Goal: Task Accomplishment & Management: Use online tool/utility

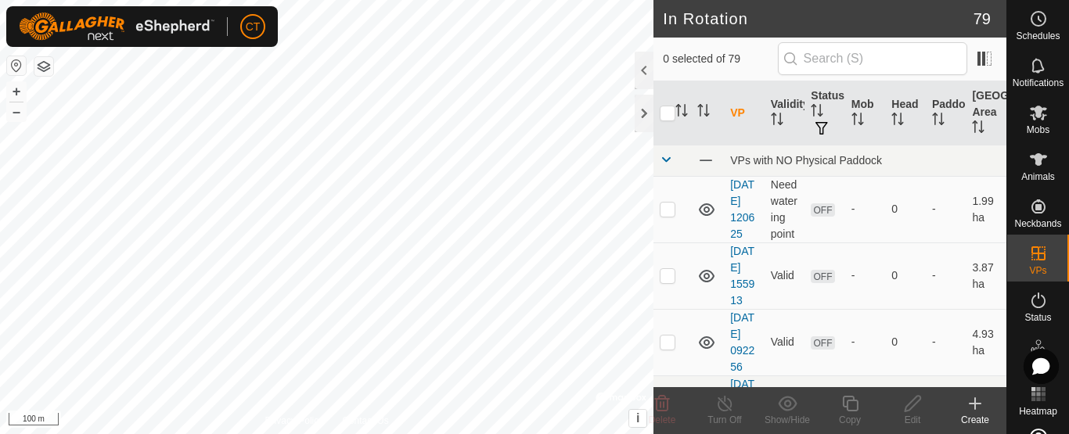
checkbox input "true"
click at [852, 408] on icon at bounding box center [850, 403] width 20 height 19
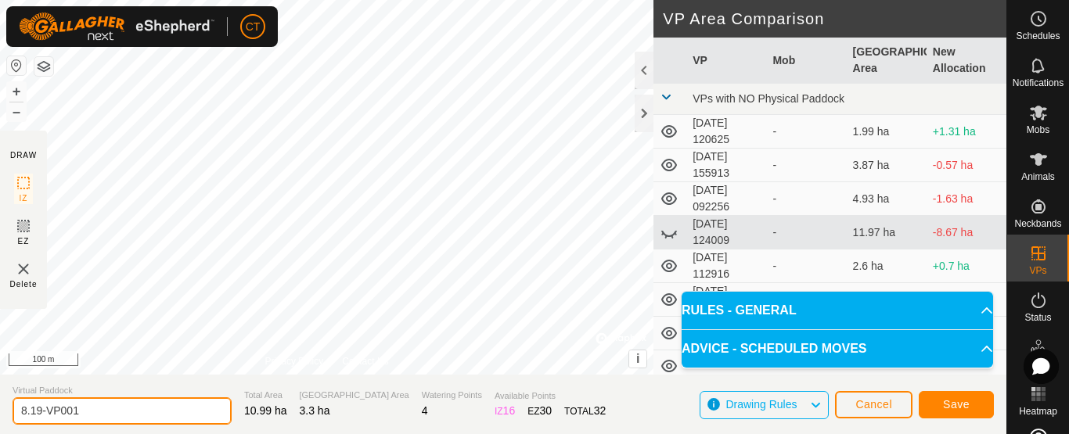
click at [180, 407] on input "8.19-VP001" at bounding box center [122, 410] width 219 height 27
type input "8.19 no corral"
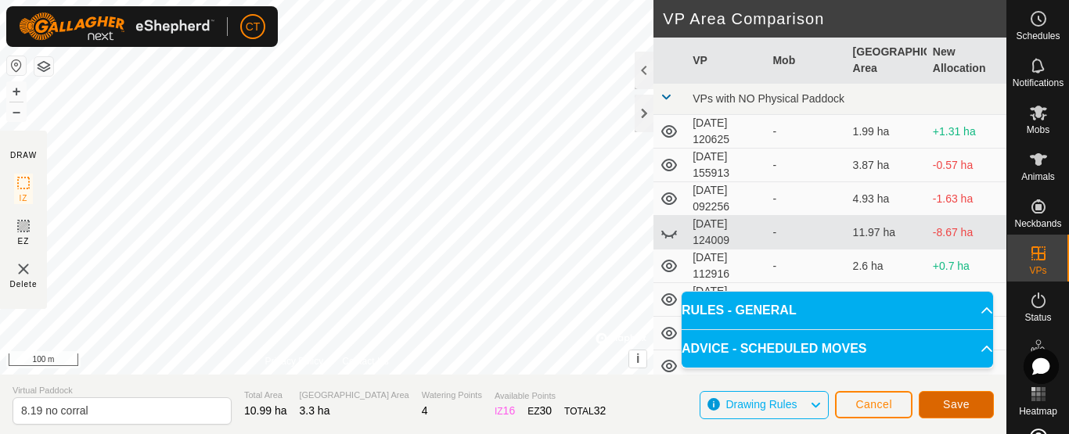
click at [945, 397] on button "Save" at bounding box center [955, 404] width 75 height 27
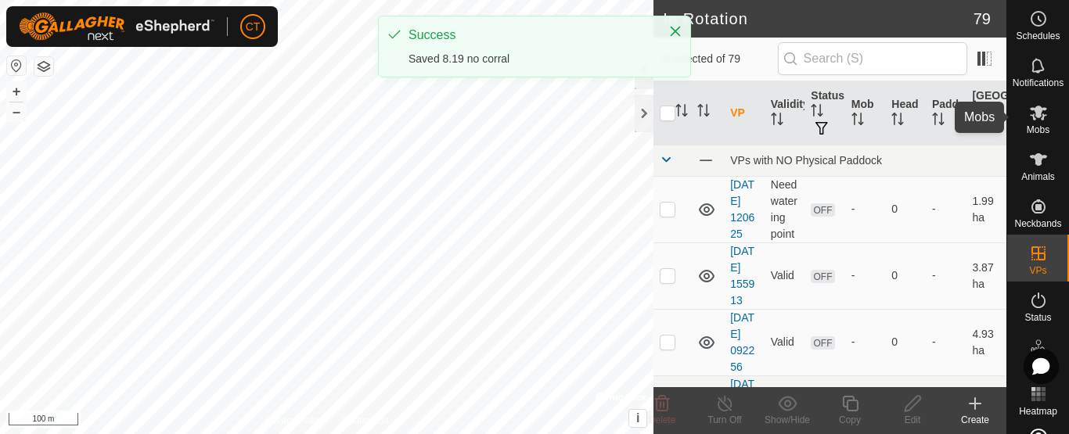
click at [1035, 125] on span "Mobs" at bounding box center [1037, 129] width 23 height 9
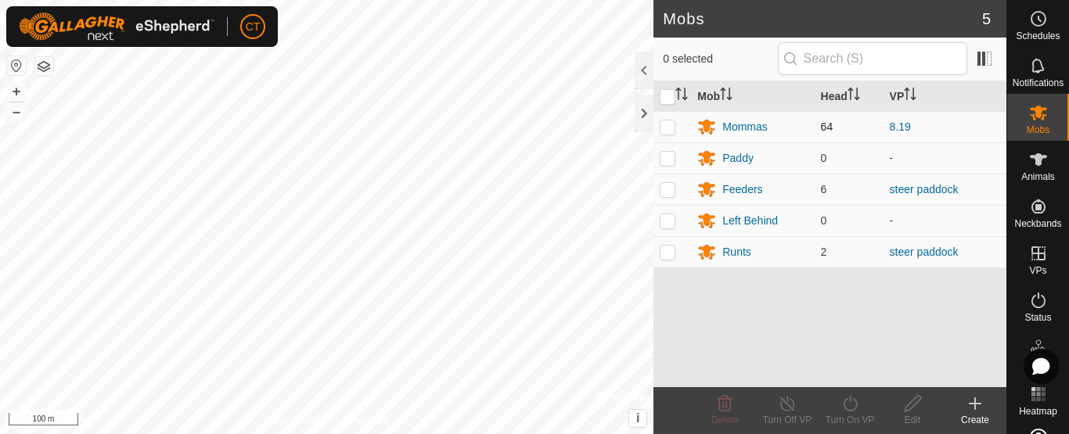
click at [666, 130] on p-checkbox at bounding box center [667, 126] width 16 height 13
checkbox input "true"
click at [851, 408] on icon at bounding box center [850, 403] width 20 height 19
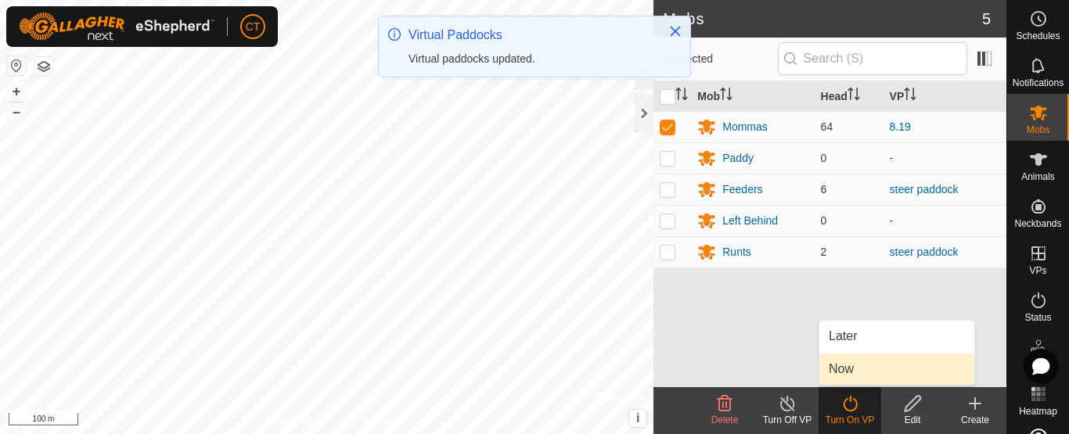
click at [848, 372] on link "Now" at bounding box center [896, 369] width 155 height 31
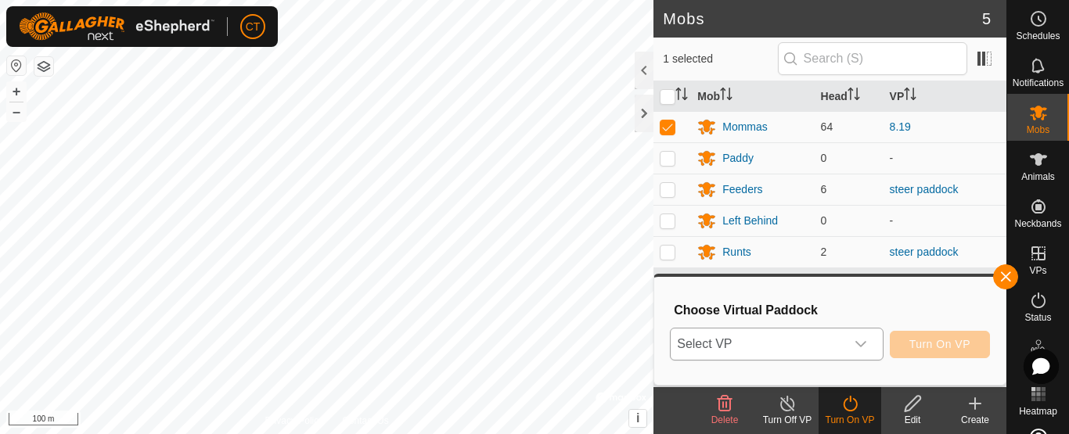
click at [849, 341] on div "dropdown trigger" at bounding box center [860, 344] width 31 height 31
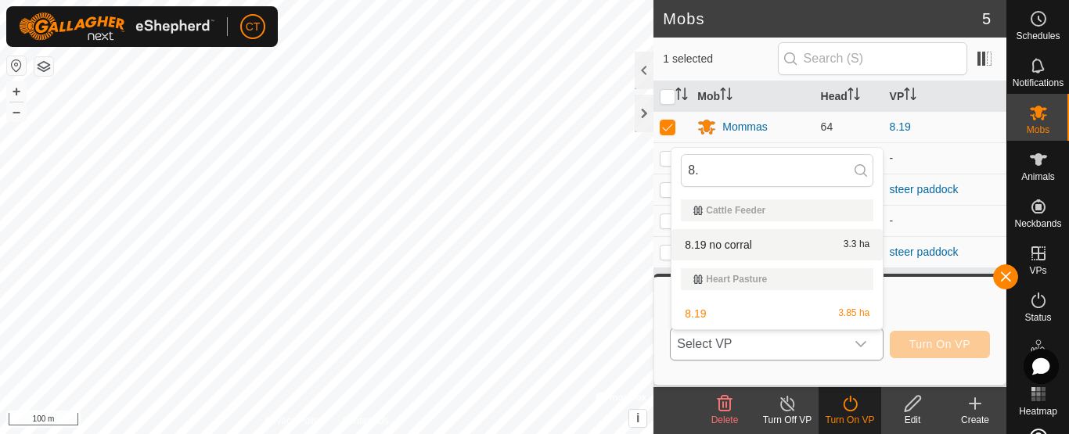
type input "8."
click at [742, 245] on li "8.19 no corral 3.3 ha" at bounding box center [776, 244] width 211 height 31
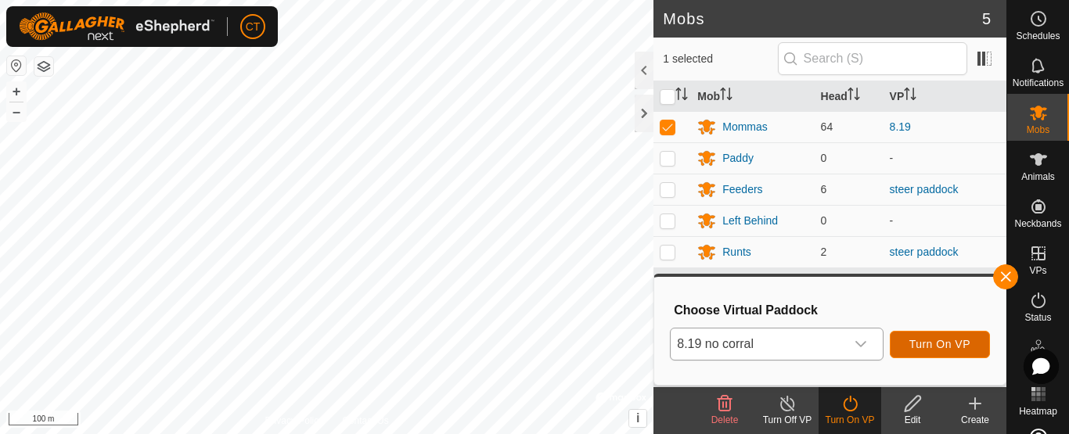
click at [954, 346] on span "Turn On VP" at bounding box center [939, 344] width 61 height 13
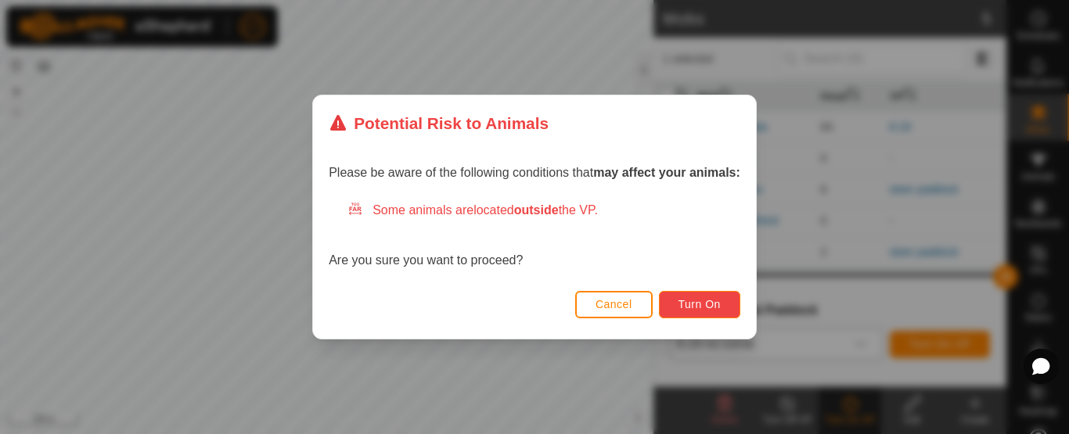
click at [702, 302] on span "Turn On" at bounding box center [699, 304] width 42 height 13
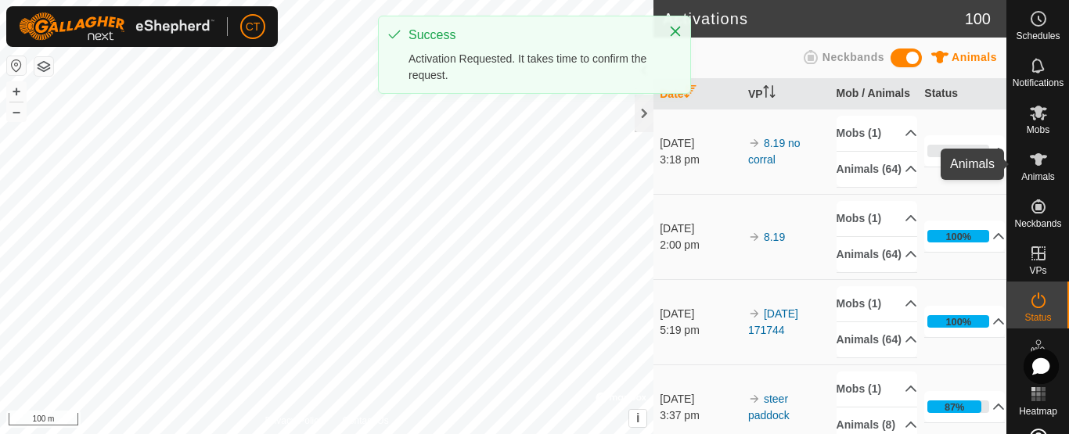
click at [1038, 170] on es-animals-svg-icon at bounding box center [1038, 159] width 28 height 25
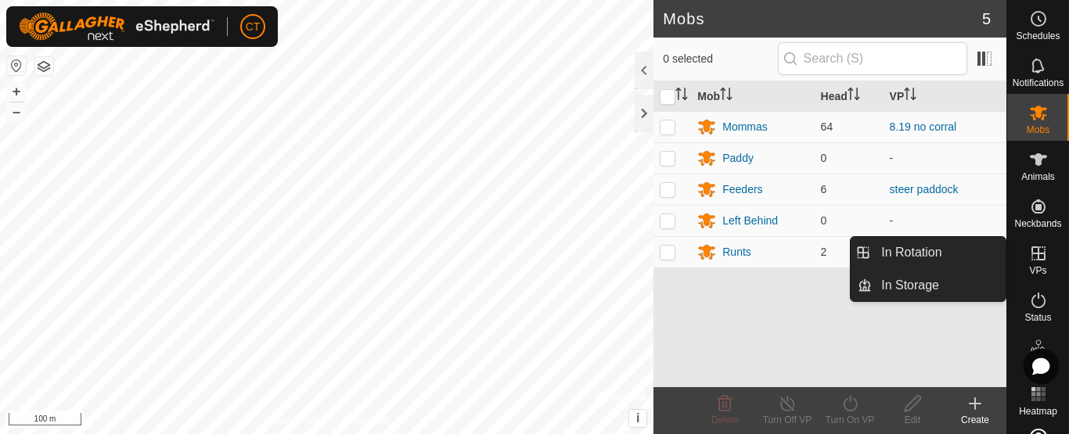
click at [1029, 264] on es-virtualpaddocks-svg-icon at bounding box center [1038, 253] width 28 height 25
click at [1032, 256] on icon at bounding box center [1038, 253] width 14 height 14
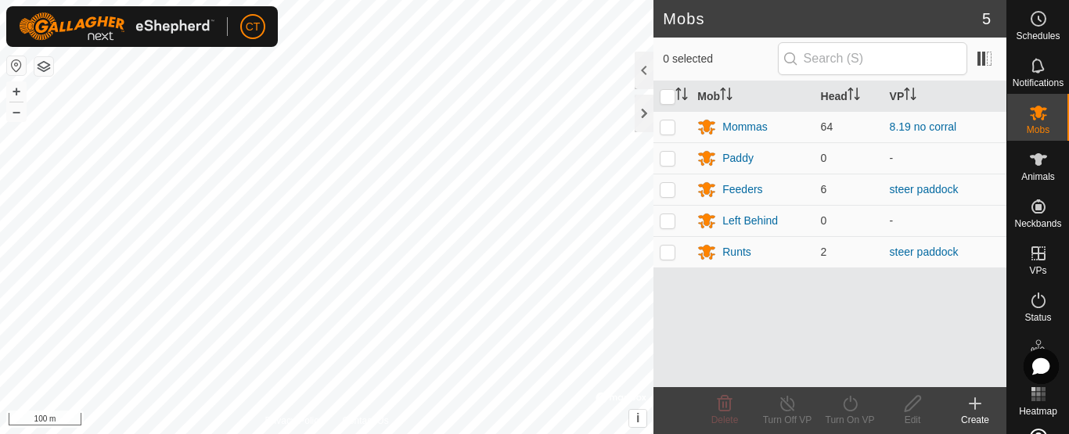
click at [800, 321] on div "Mob Head VP Mommas 64 8.19 no [PERSON_NAME] 0 - Feeders 6 steer paddock Left Be…" at bounding box center [829, 234] width 353 height 306
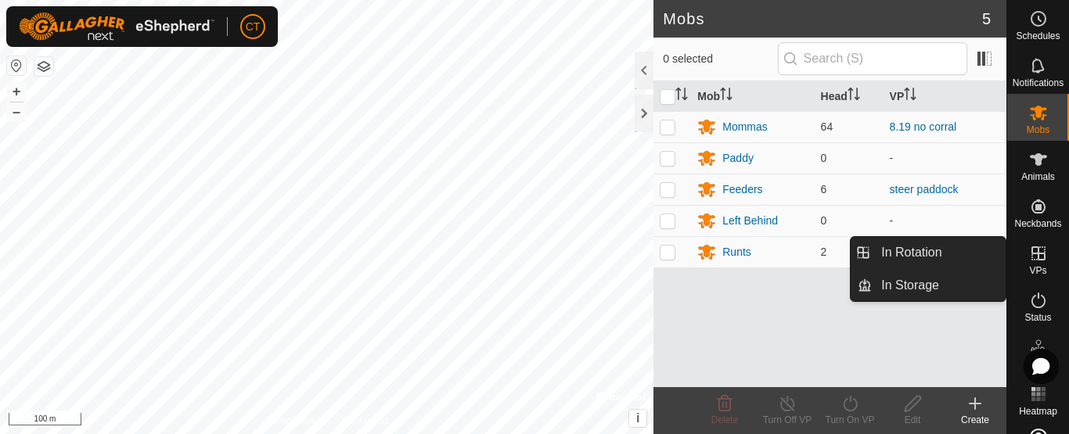
click at [1036, 263] on es-virtualpaddocks-svg-icon at bounding box center [1038, 253] width 28 height 25
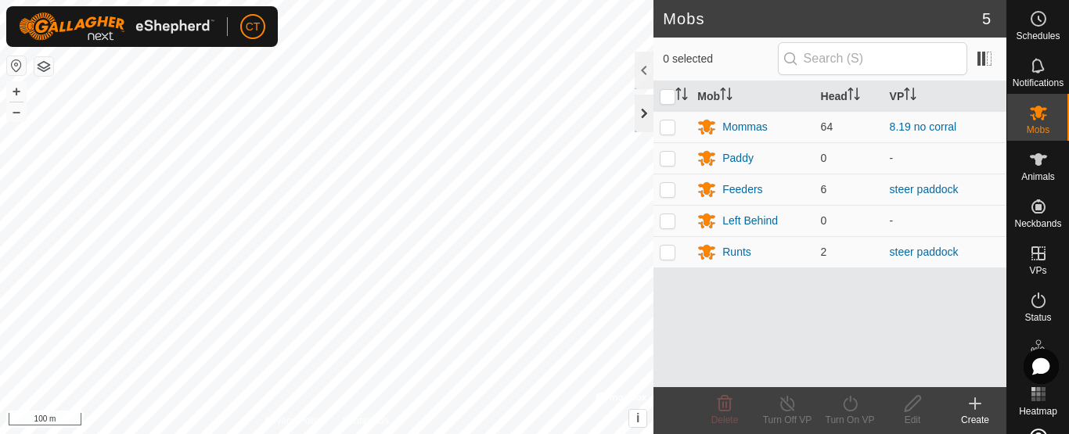
click at [645, 110] on div at bounding box center [643, 114] width 19 height 38
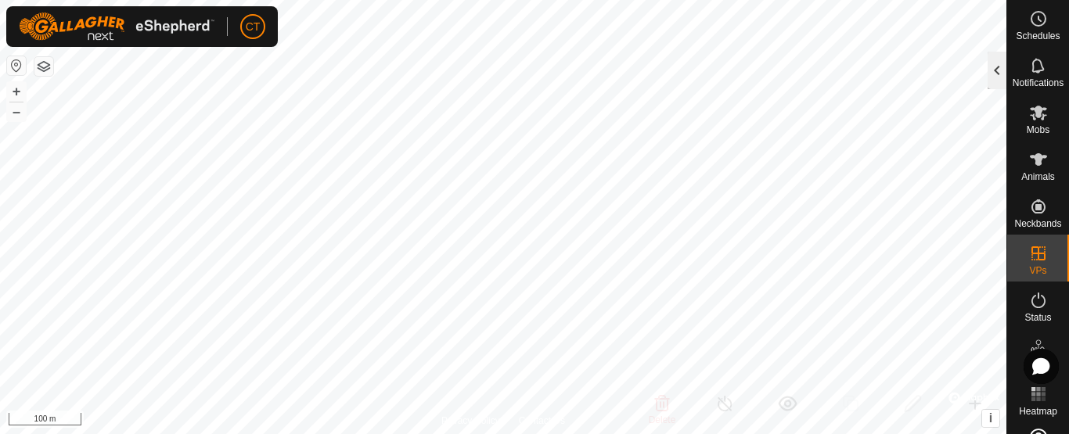
click at [996, 81] on div at bounding box center [996, 71] width 19 height 38
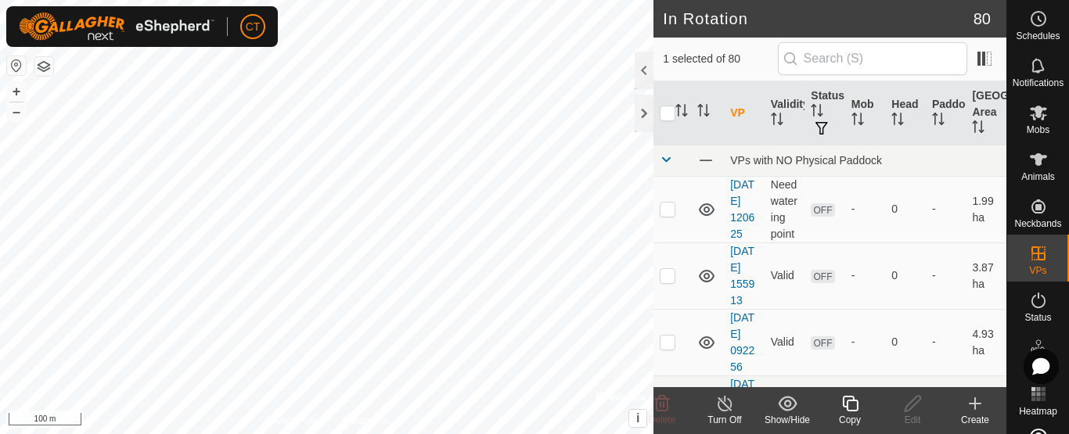
click at [853, 406] on icon at bounding box center [850, 403] width 20 height 19
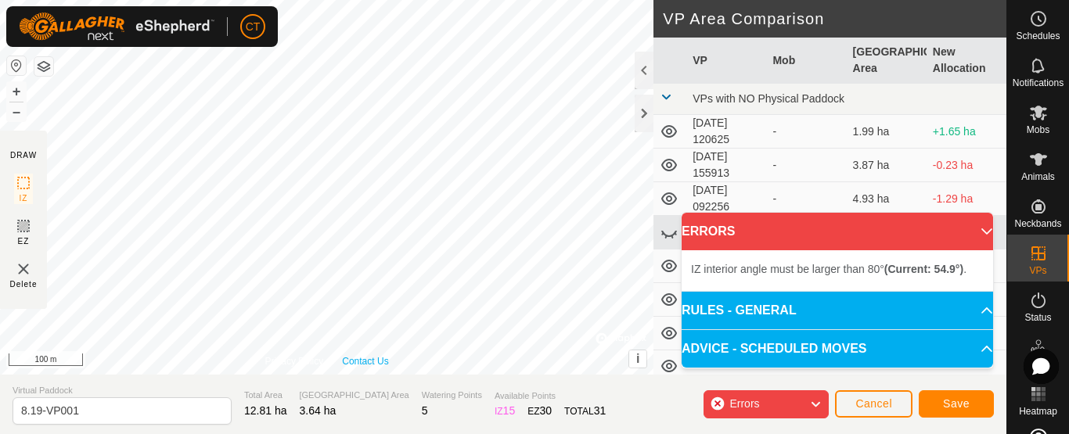
click at [386, 362] on div "Privacy Policy Contact Us + – ⇧ i © Mapbox , © OpenStreetMap , Improve this map…" at bounding box center [326, 187] width 653 height 375
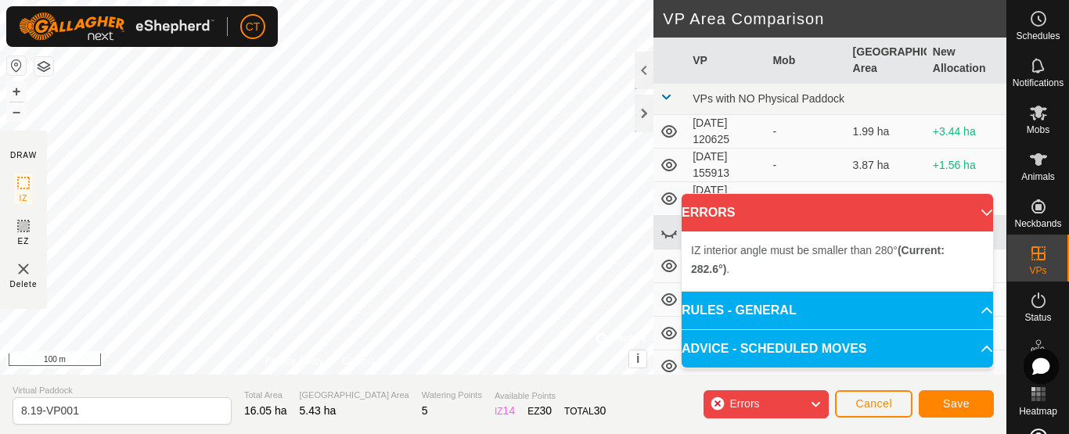
click at [587, 384] on section "Virtual Paddock 8.19-VP001 Total Area 16.05 ha Grazing Area 5.43 ha Watering Po…" at bounding box center [503, 404] width 1006 height 59
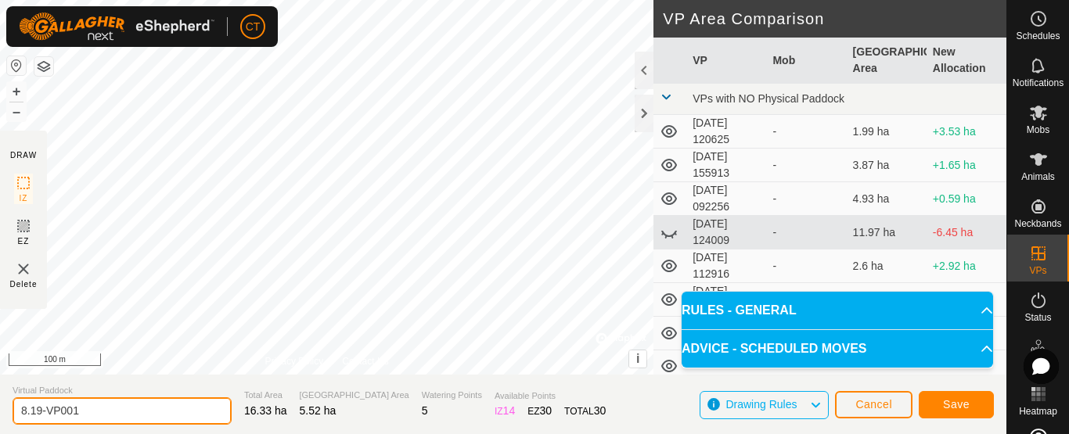
click at [170, 407] on input "8.19-VP001" at bounding box center [122, 410] width 219 height 27
type input "8.19 no corral v.2"
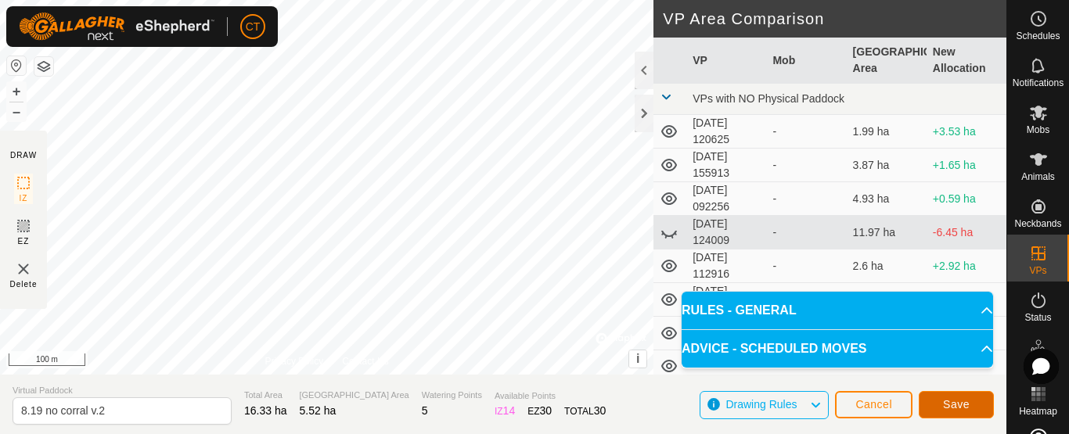
click at [944, 399] on span "Save" at bounding box center [956, 404] width 27 height 13
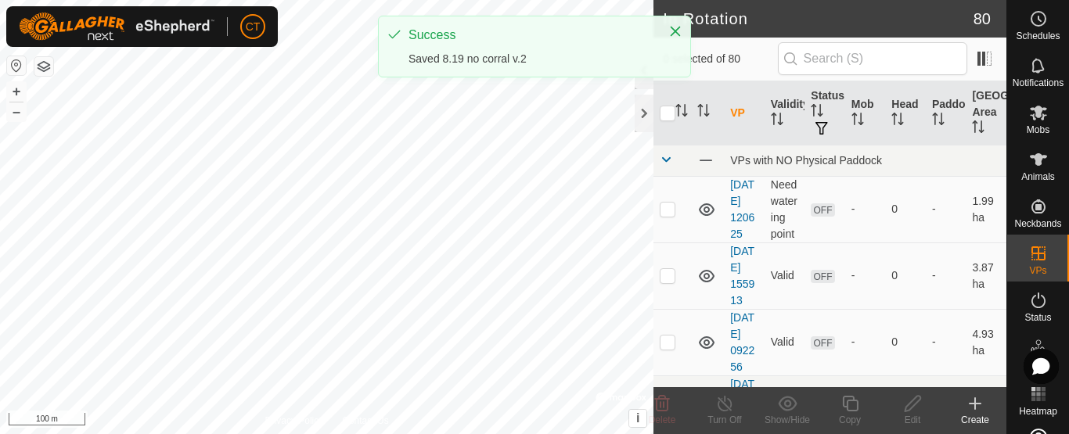
click at [1029, 113] on icon at bounding box center [1037, 113] width 17 height 15
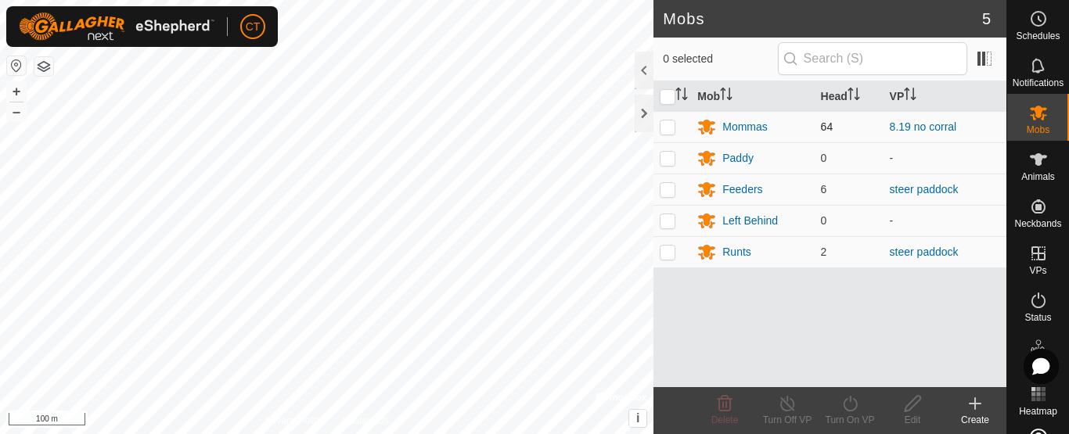
click at [667, 126] on p-checkbox at bounding box center [667, 126] width 16 height 13
checkbox input "true"
click at [849, 411] on icon at bounding box center [849, 404] width 14 height 16
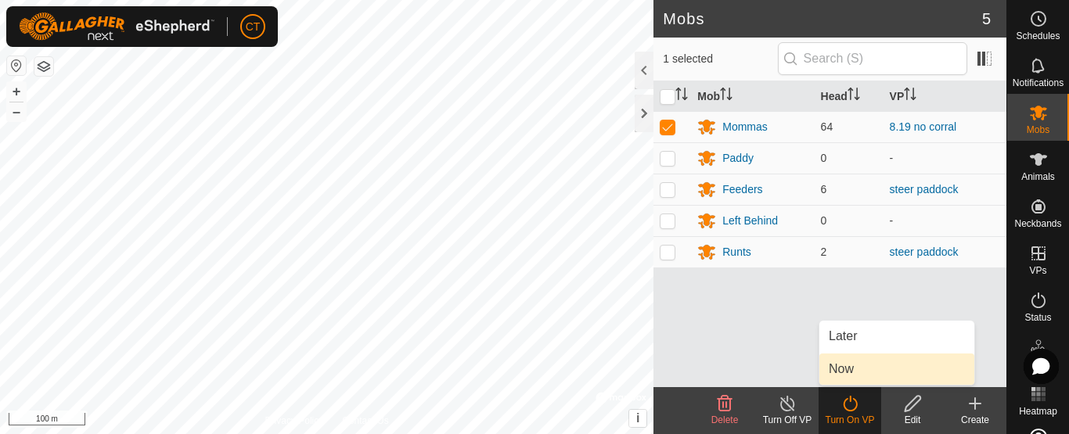
click at [874, 372] on link "Now" at bounding box center [896, 369] width 155 height 31
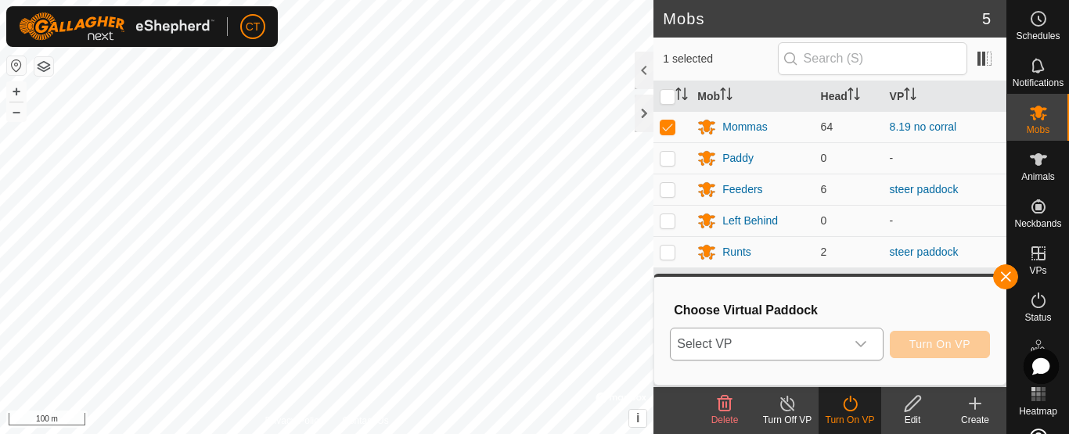
click at [839, 351] on span "Select VP" at bounding box center [757, 344] width 174 height 31
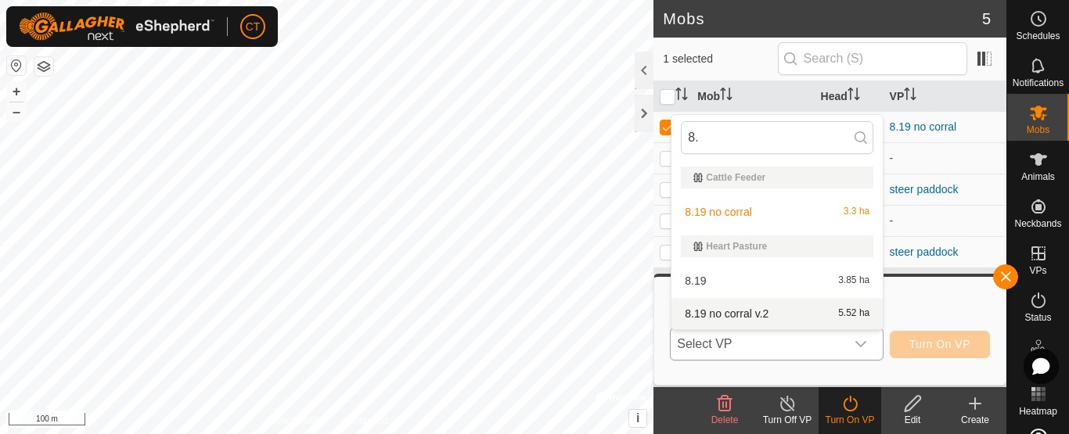
type input "8."
click at [750, 309] on span "8.19 no corral v.2" at bounding box center [726, 313] width 84 height 11
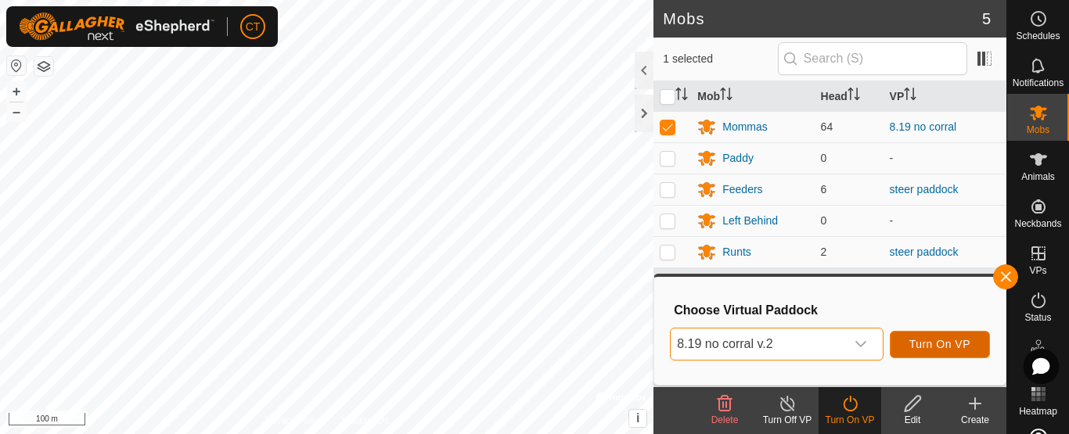
click at [949, 352] on button "Turn On VP" at bounding box center [939, 344] width 100 height 27
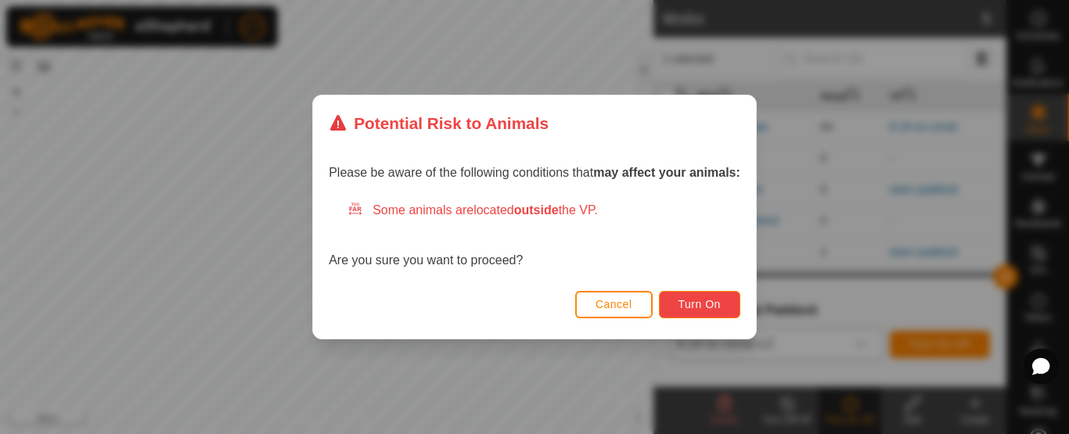
click at [703, 307] on span "Turn On" at bounding box center [699, 304] width 42 height 13
